Goal: Task Accomplishment & Management: Use online tool/utility

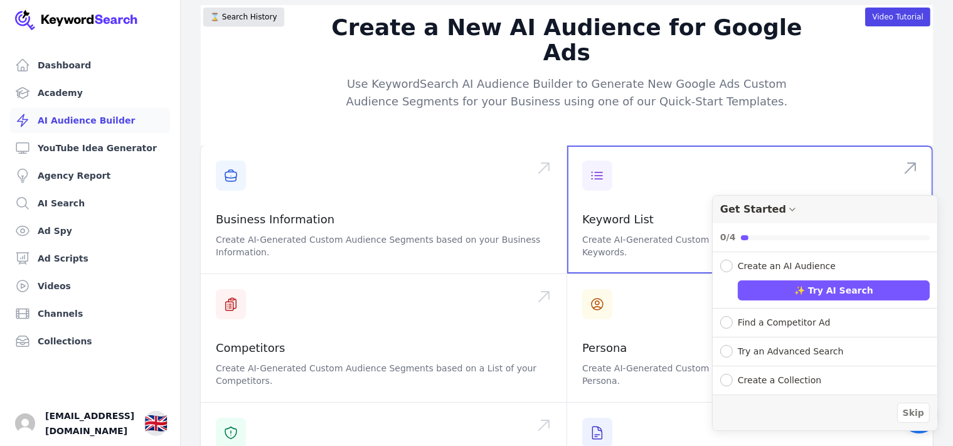
click at [795, 167] on span at bounding box center [750, 209] width 366 height 128
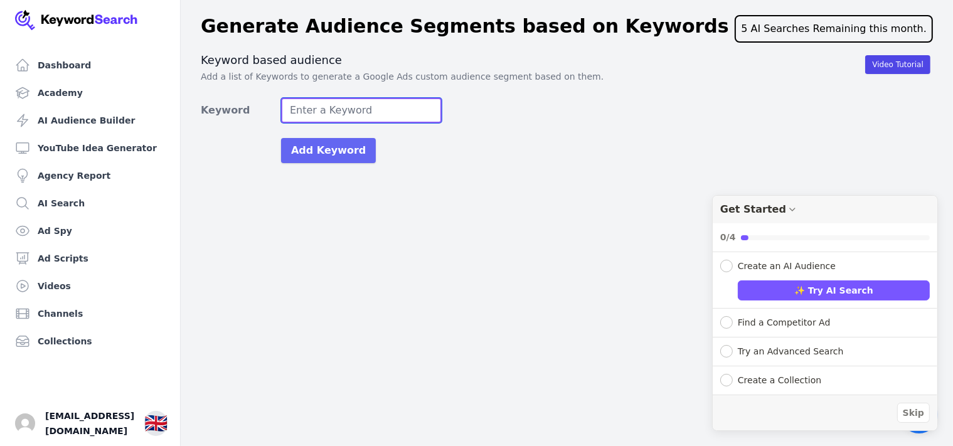
click at [389, 109] on input "Keyword" at bounding box center [361, 110] width 161 height 25
type input "wall art"
click at [281, 138] on button "Add Keyword" at bounding box center [328, 150] width 95 height 25
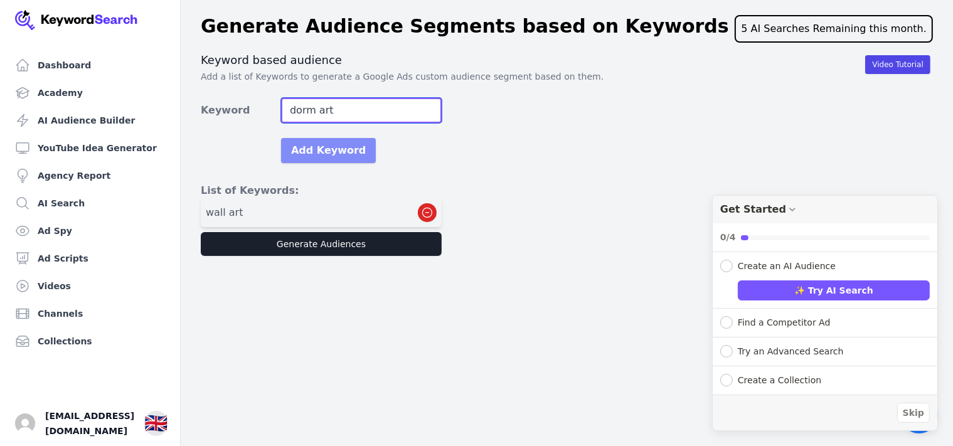
type input "dorm art"
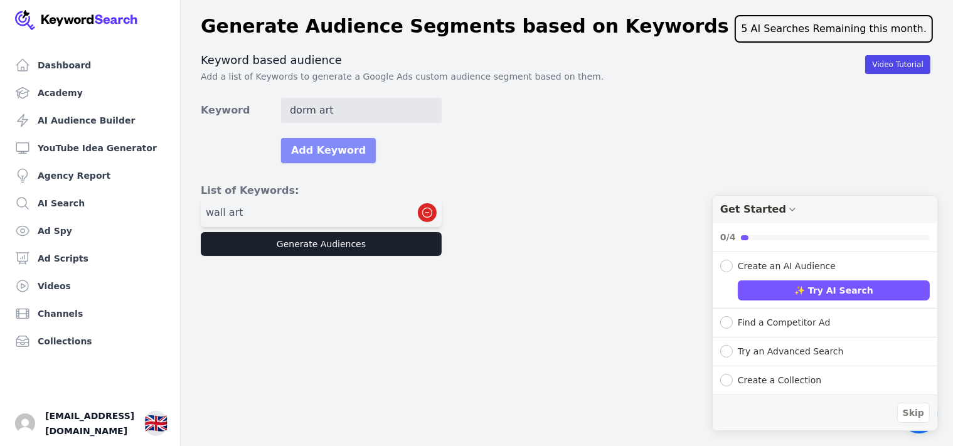
click at [337, 156] on button "Add Keyword" at bounding box center [328, 150] width 95 height 25
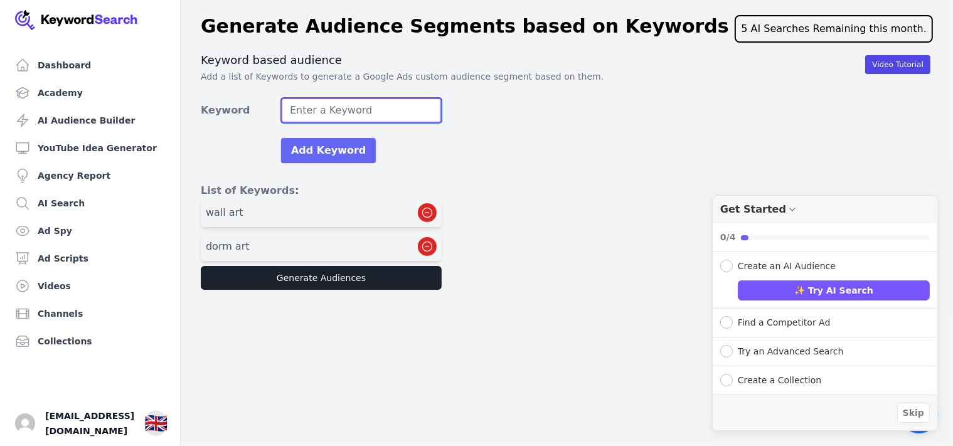
click at [353, 117] on input "Keyword" at bounding box center [361, 110] width 161 height 25
type input "coastal photos"
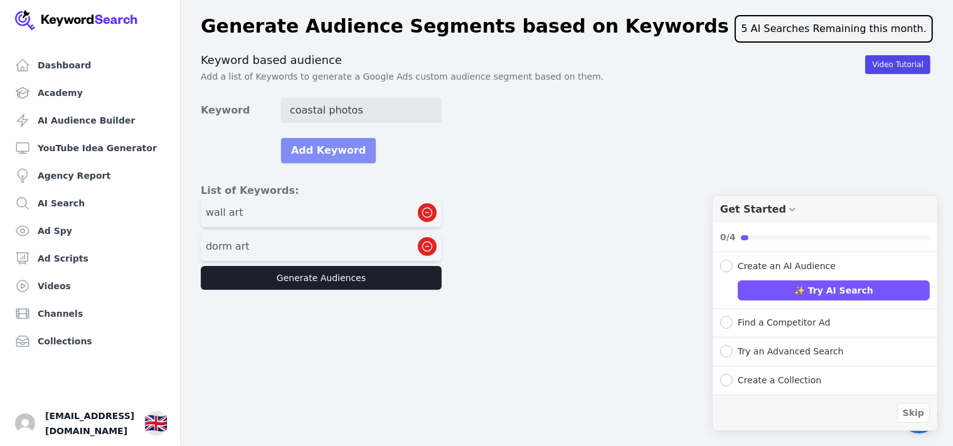
click at [350, 153] on button "Add Keyword" at bounding box center [328, 150] width 95 height 25
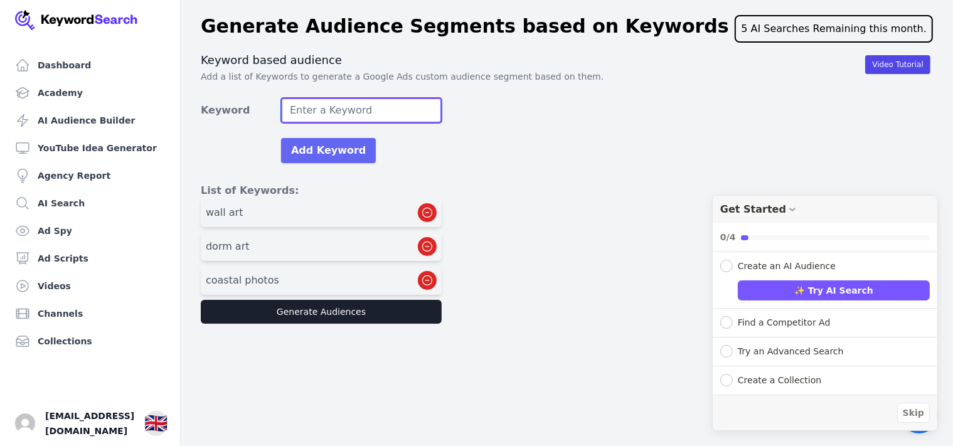
click at [383, 112] on input "Keyword" at bounding box center [361, 110] width 161 height 25
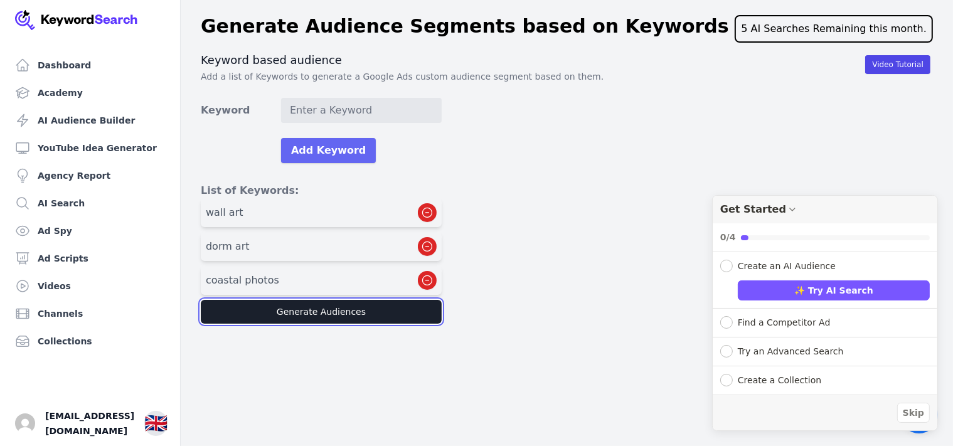
click at [364, 317] on button "Generate Audiences" at bounding box center [321, 312] width 241 height 24
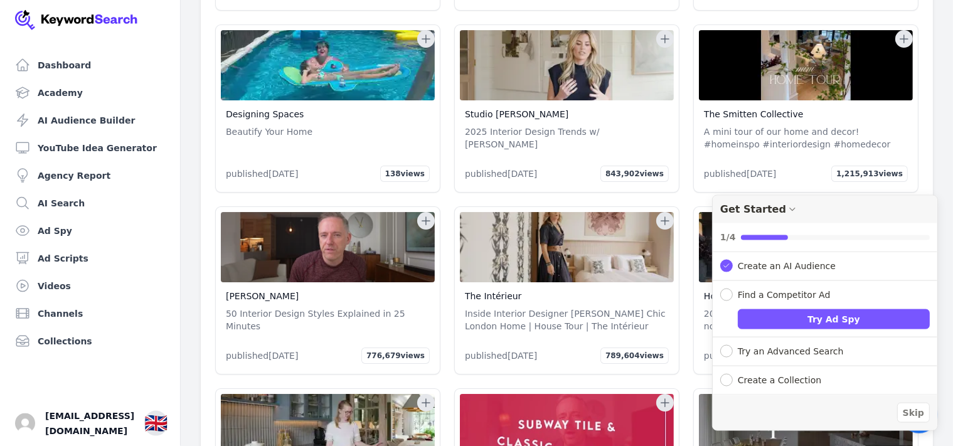
scroll to position [4238, 0]
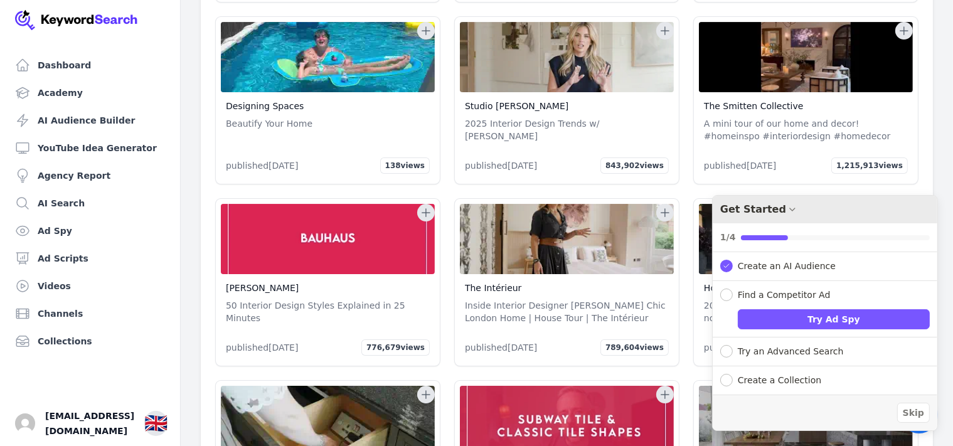
click at [789, 209] on icon "Drag to move checklist" at bounding box center [791, 209] width 5 height 3
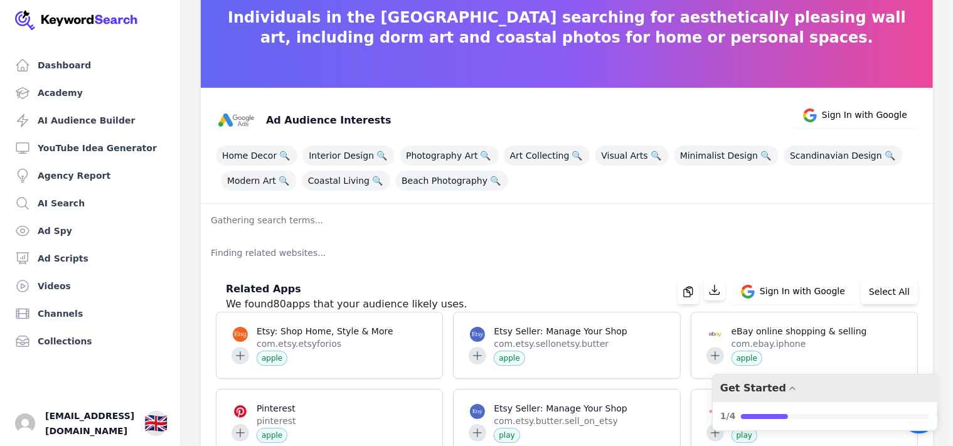
scroll to position [88, 0]
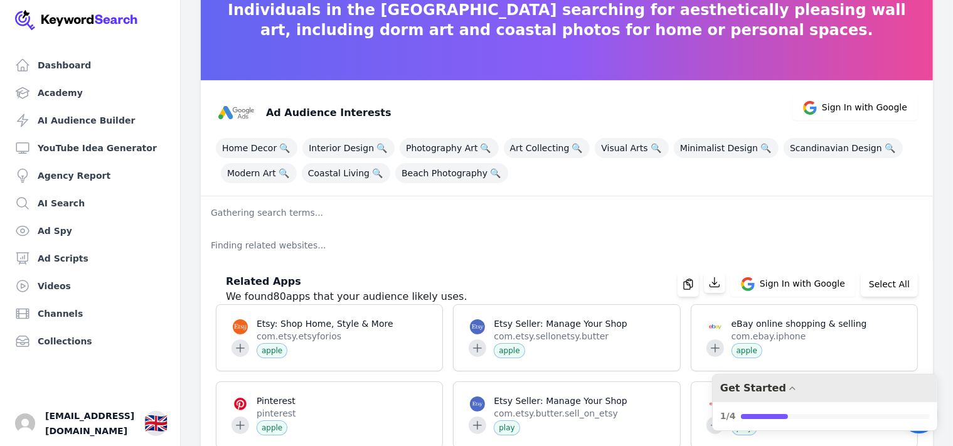
click at [295, 247] on p "Finding related websites..." at bounding box center [567, 245] width 732 height 33
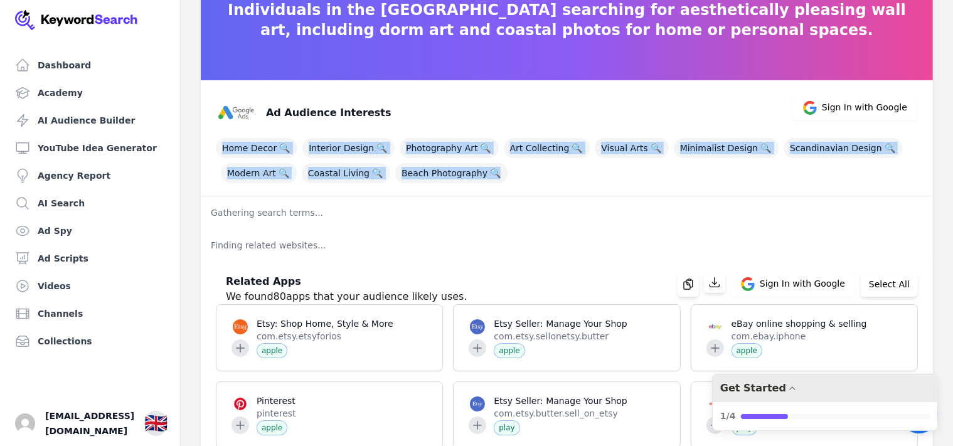
drag, startPoint x: 210, startPoint y: 144, endPoint x: 711, endPoint y: 186, distance: 502.8
click at [711, 186] on div "Ad Audience Interests Sign In with Google Home Decor 🔍 Interior Design 🔍 Photog…" at bounding box center [567, 138] width 732 height 116
copy div "Home Decor 🔍 Interior Design 🔍 Photography Art 🔍 Art Collecting 🔍 Visual Arts 🔍…"
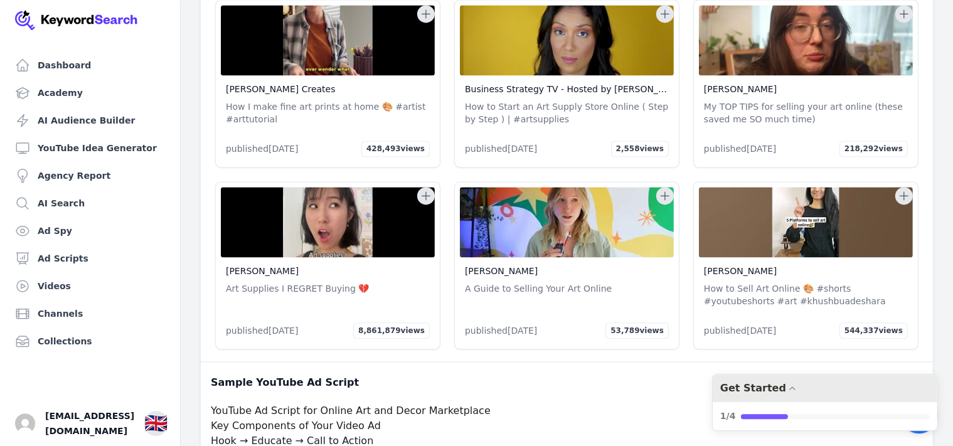
scroll to position [26332, 0]
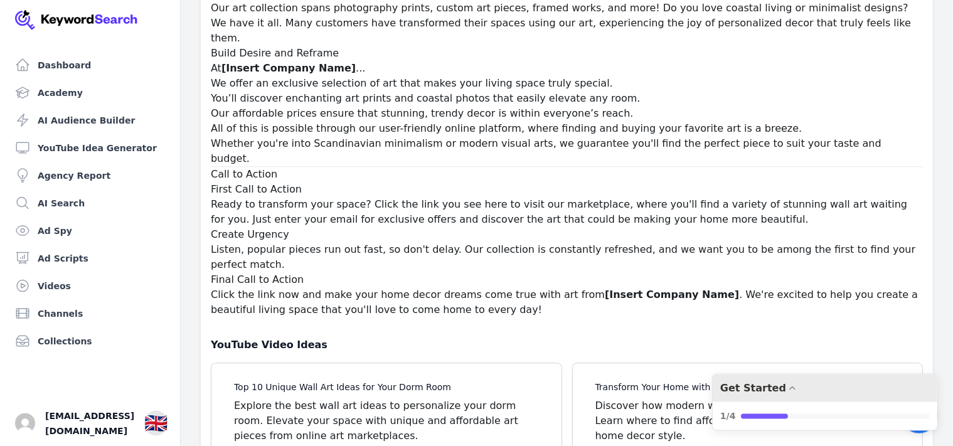
scroll to position [27222, 0]
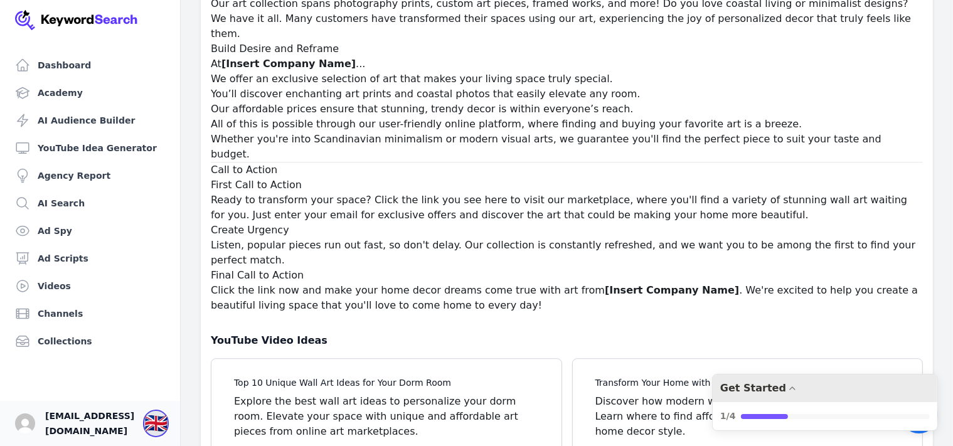
click at [151, 428] on div "🇬🇧" at bounding box center [155, 423] width 23 height 23
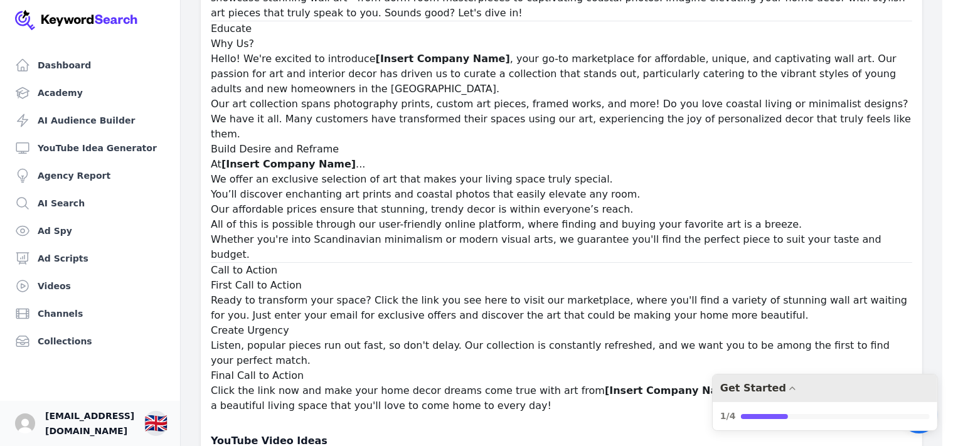
scroll to position [27185, 0]
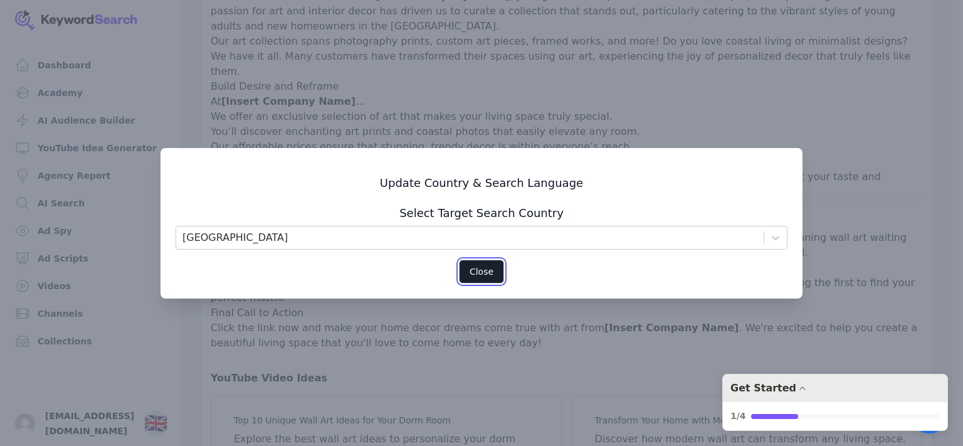
click at [488, 275] on button "Close" at bounding box center [481, 272] width 45 height 24
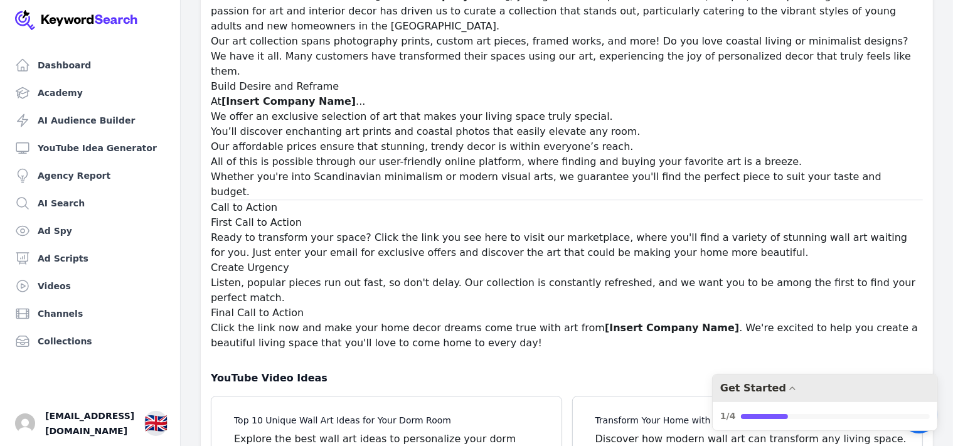
click at [789, 388] on icon "Drag to move checklist" at bounding box center [791, 388] width 5 height 3
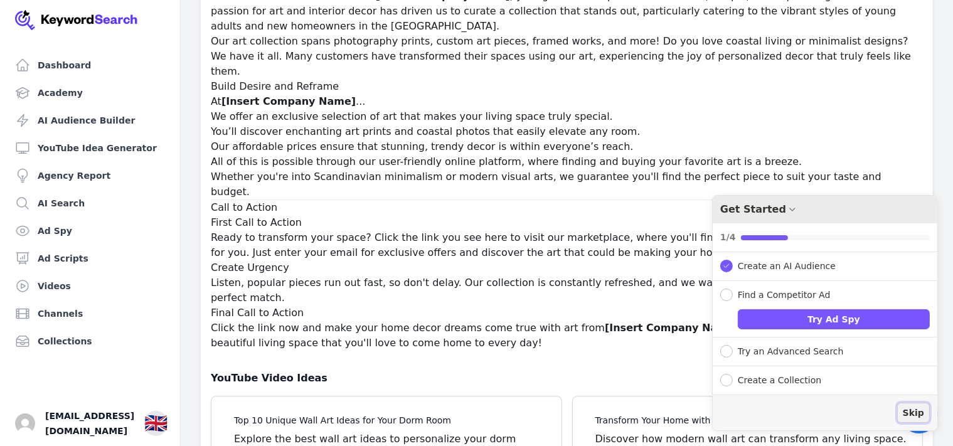
click at [919, 411] on span "Skip" at bounding box center [912, 412] width 21 height 13
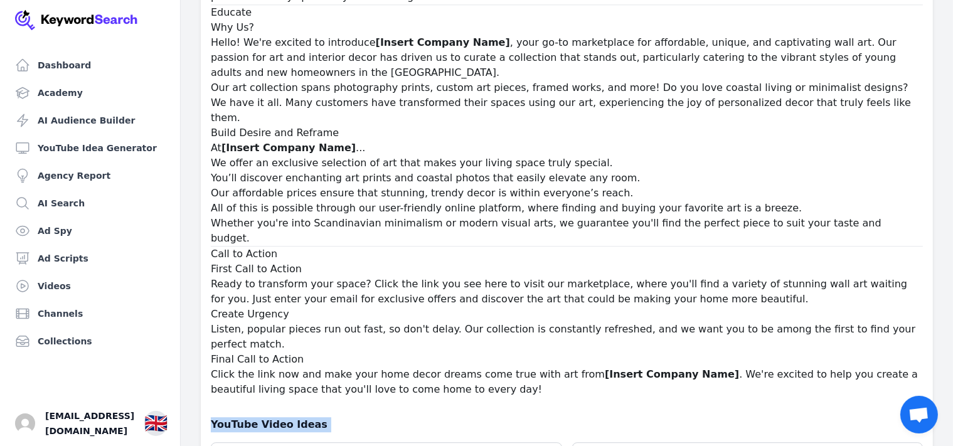
scroll to position [27222, 0]
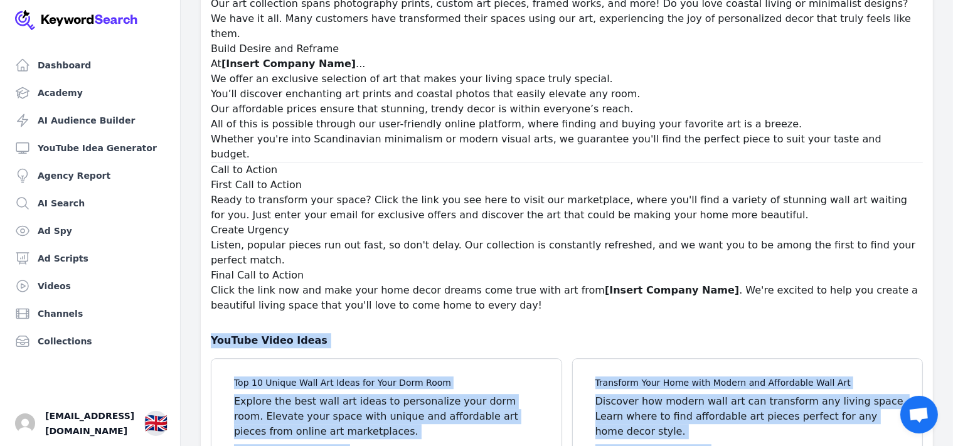
drag, startPoint x: 212, startPoint y: 127, endPoint x: 420, endPoint y: 470, distance: 401.5
copy div "YouTube Video Ideas Top 10 Unique Wall Art Ideas for Your Dorm Room Explore the…"
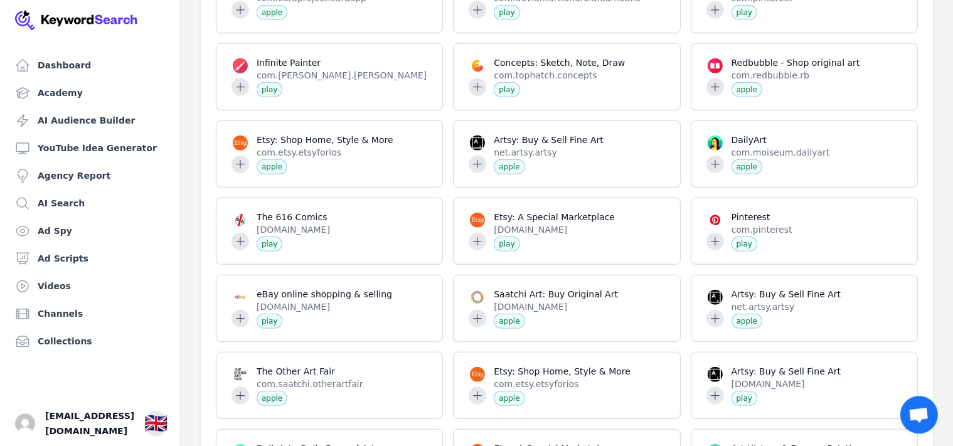
scroll to position [0, 0]
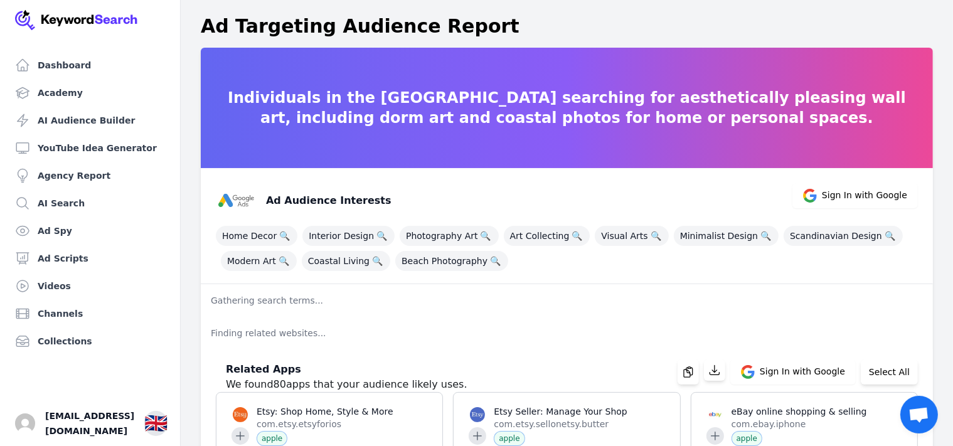
click at [865, 19] on div "Ad Targeting Audience Report" at bounding box center [567, 26] width 732 height 23
click at [47, 65] on link "Dashboard" at bounding box center [90, 65] width 160 height 25
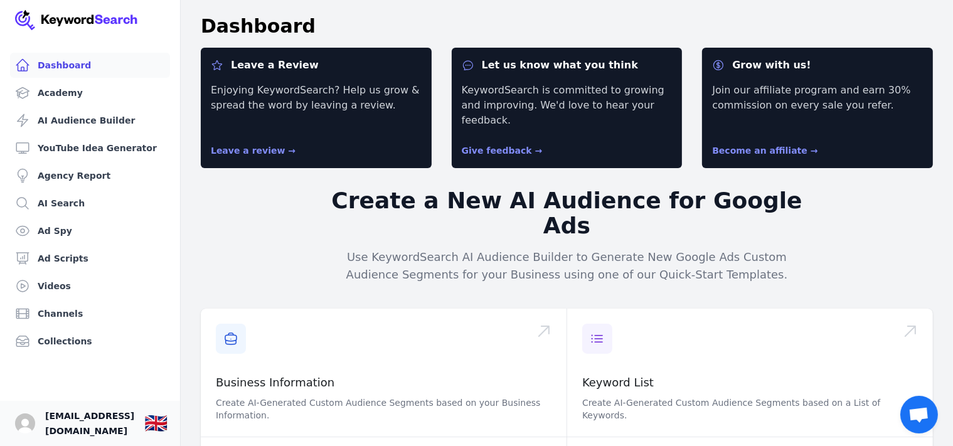
click at [102, 426] on span "[EMAIL_ADDRESS][DOMAIN_NAME]" at bounding box center [89, 423] width 89 height 30
click at [24, 425] on img "Open user button" at bounding box center [25, 423] width 20 height 20
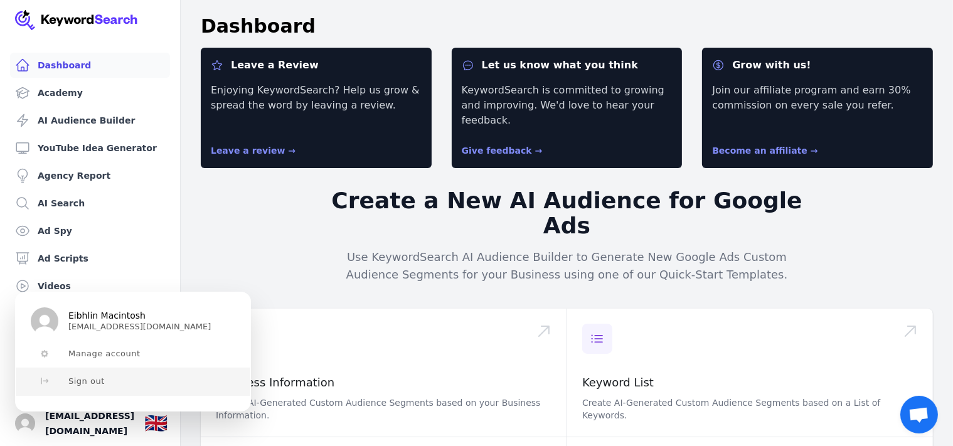
click at [93, 385] on span "Sign out" at bounding box center [86, 381] width 36 height 10
